Goal: Entertainment & Leisure: Consume media (video, audio)

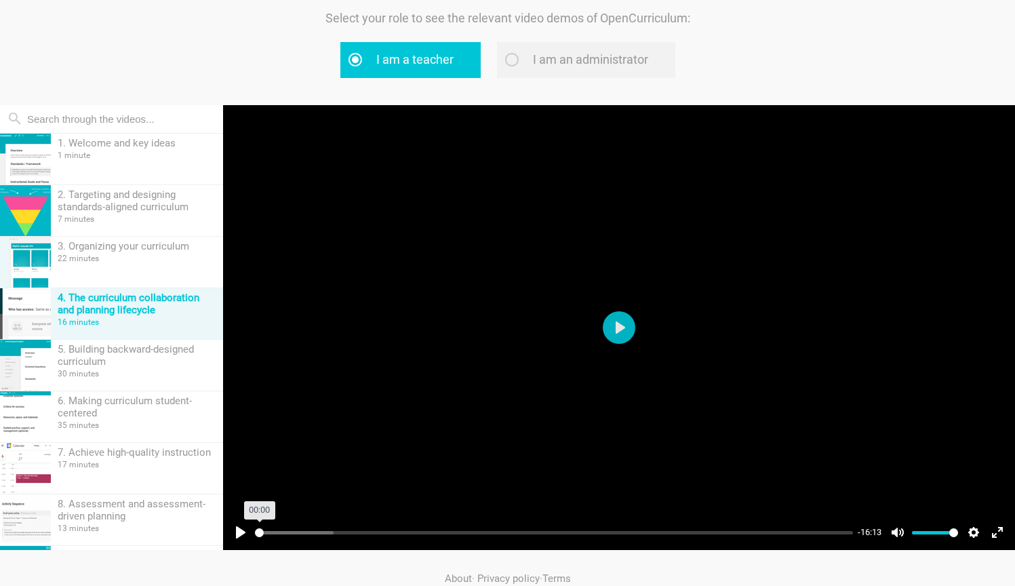
scroll to position [99, 0]
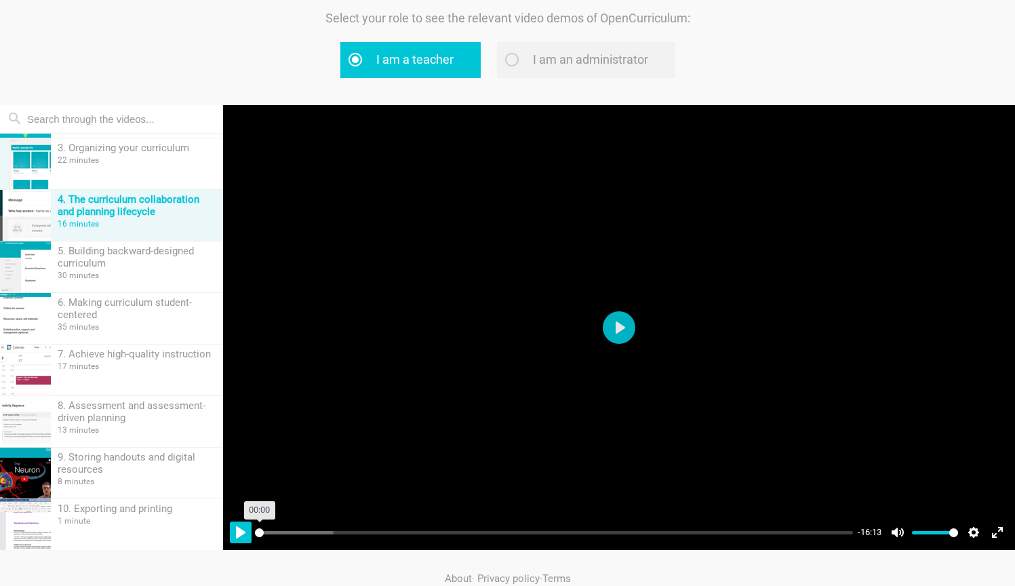
click at [248, 535] on div "Pause Play % buffered 00:00 -16:13 Unmute Mute Disable captions Enable captions…" at bounding box center [619, 523] width 792 height 52
click at [241, 529] on button "Pause Play" at bounding box center [241, 532] width 22 height 22
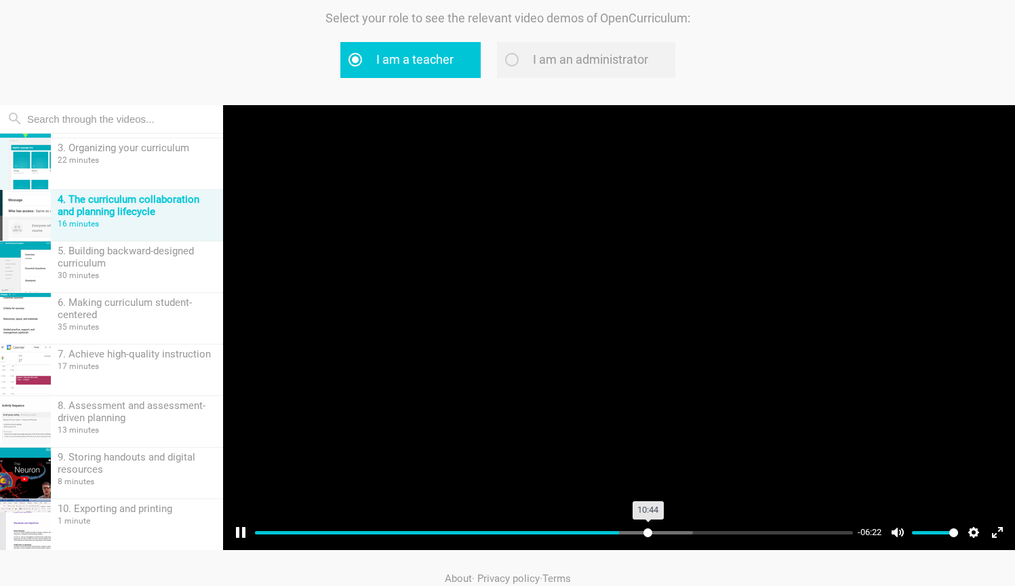
click at [647, 529] on input "Seek" at bounding box center [554, 532] width 598 height 13
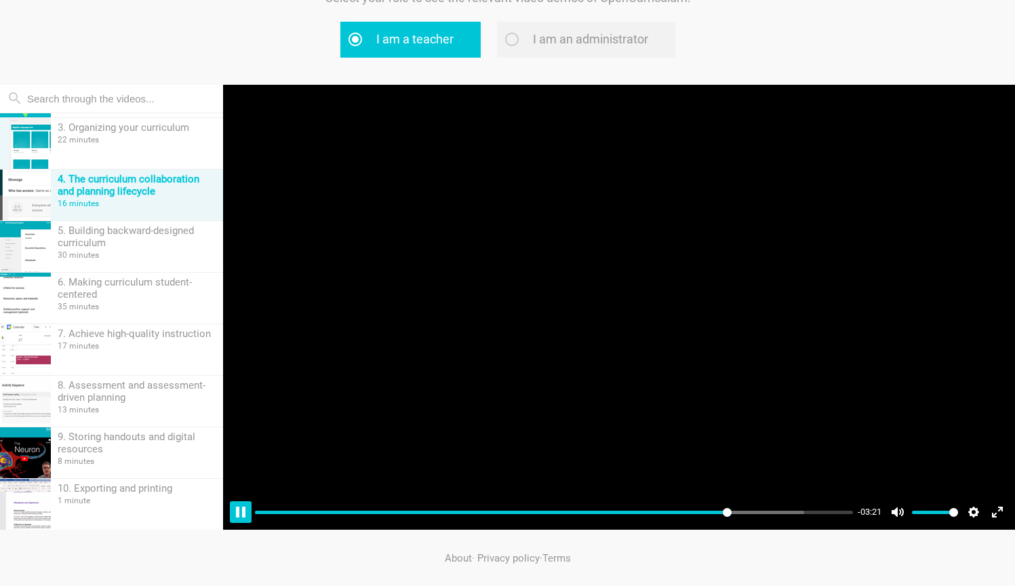
click at [239, 511] on button "Pause Play" at bounding box center [241, 512] width 22 height 22
click at [242, 507] on button "Pause Play" at bounding box center [241, 512] width 22 height 22
click at [763, 510] on input "Seek" at bounding box center [554, 512] width 598 height 13
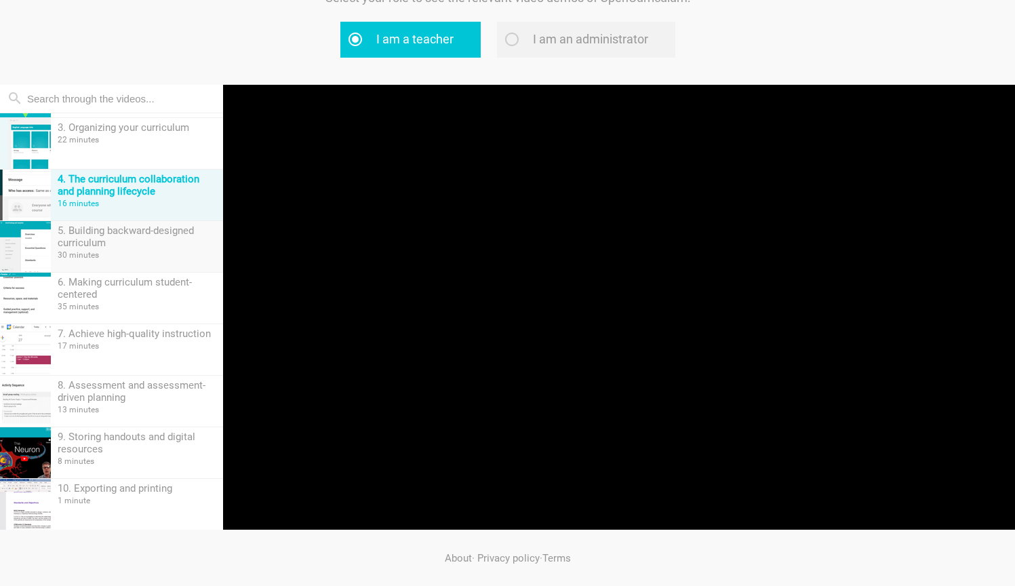
type input "92.85"
click at [125, 233] on div "5. Building backward-designed curriculum" at bounding box center [137, 236] width 159 height 24
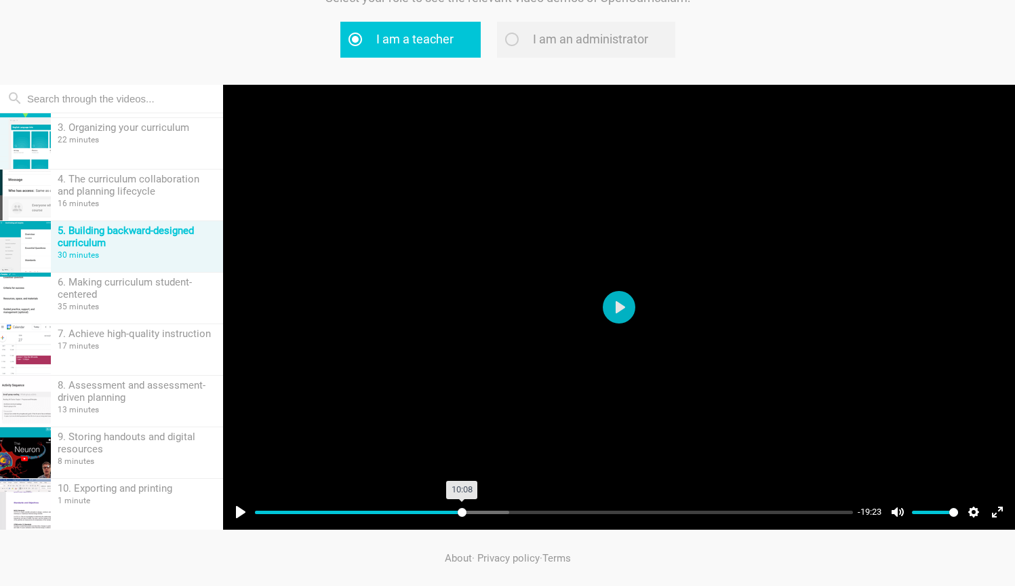
click at [462, 510] on input "Seek" at bounding box center [554, 512] width 598 height 13
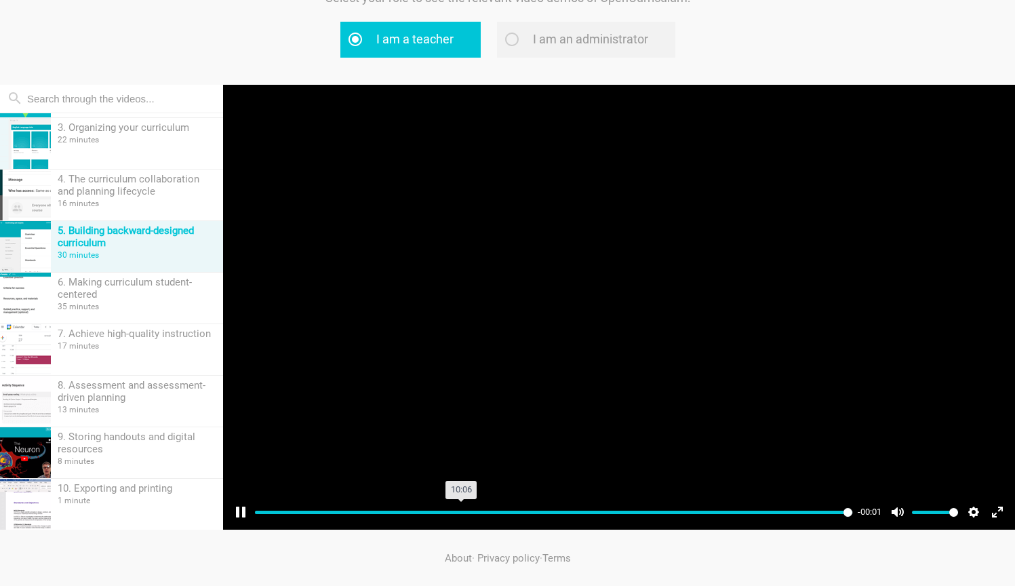
type input "99.95"
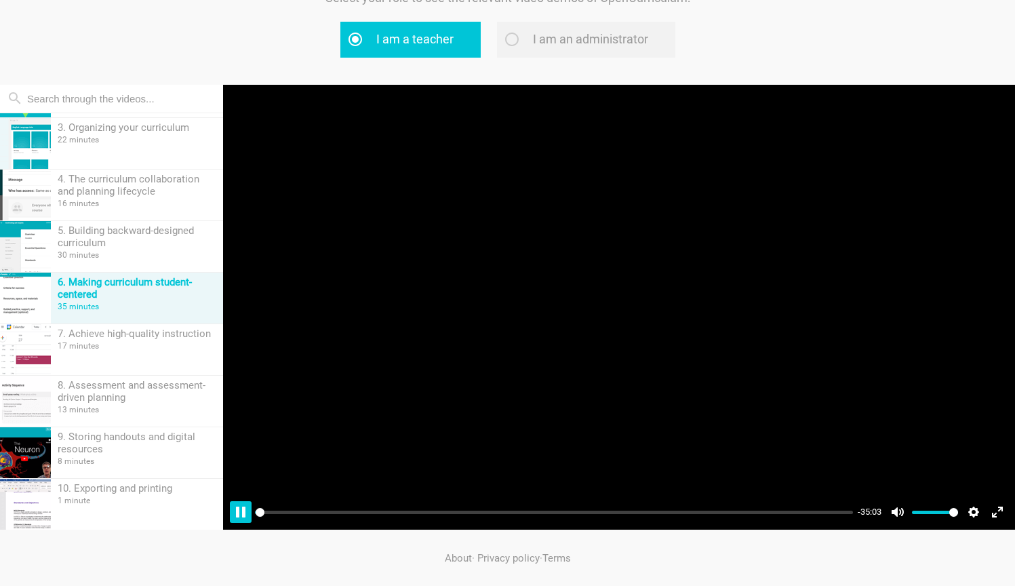
click at [245, 512] on button "Pause Play" at bounding box center [241, 512] width 22 height 22
type input "0.45"
click at [245, 512] on button "Pause Play" at bounding box center [241, 512] width 22 height 22
